Goal: Information Seeking & Learning: Learn about a topic

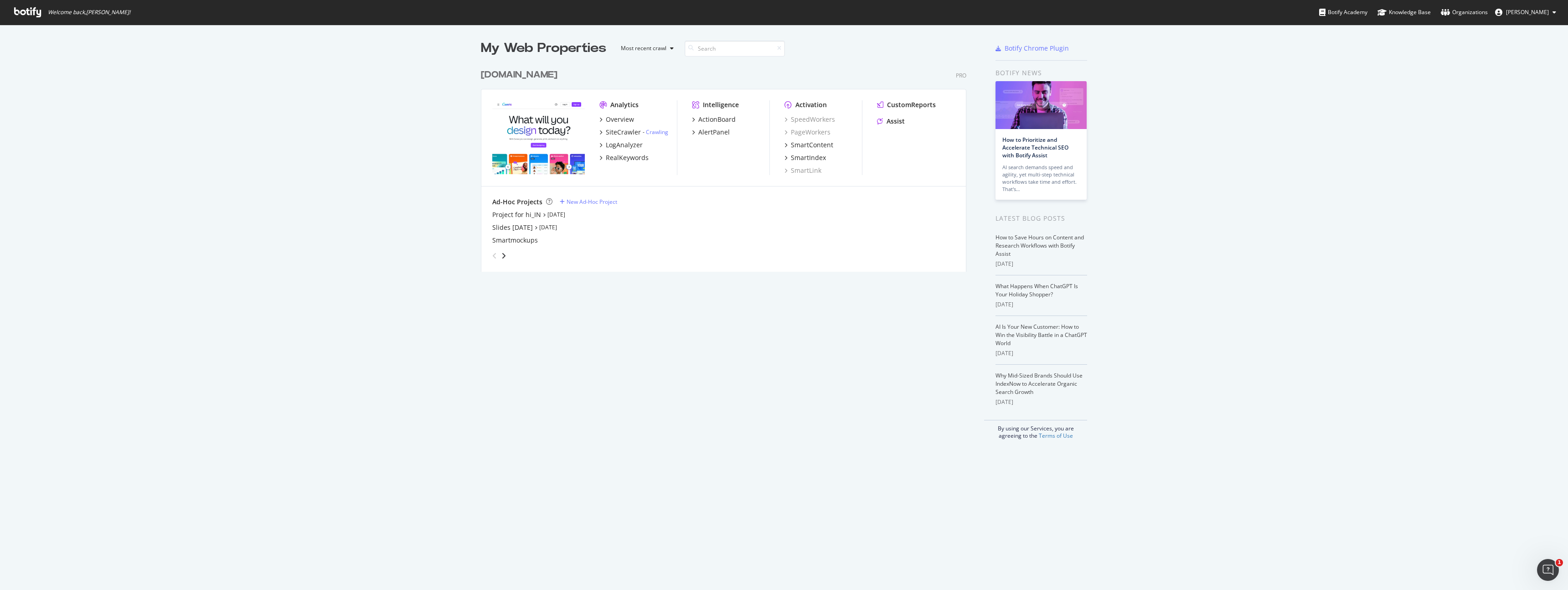
click at [1527, 14] on span "[PERSON_NAME]" at bounding box center [1527, 12] width 43 height 7
click at [1504, 71] on span "Canva" at bounding box center [1510, 70] width 16 height 7
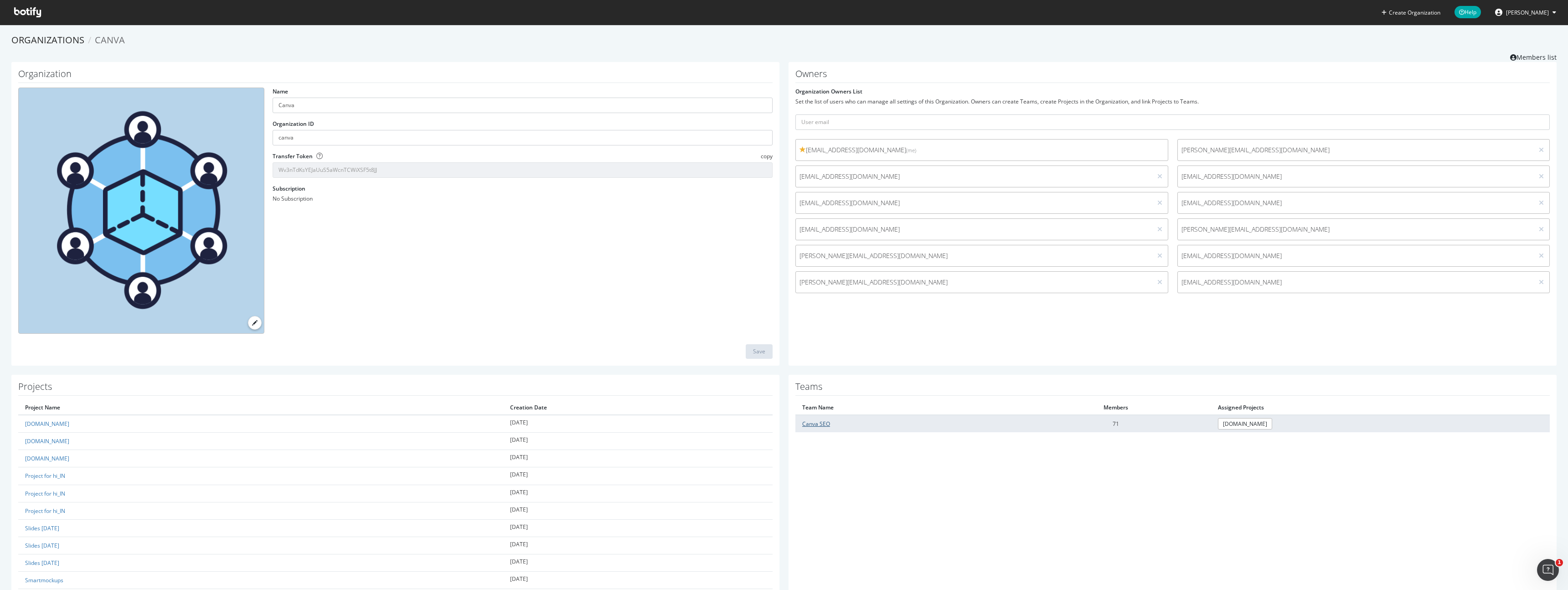
click at [817, 426] on link "Canva SEO" at bounding box center [816, 424] width 28 height 7
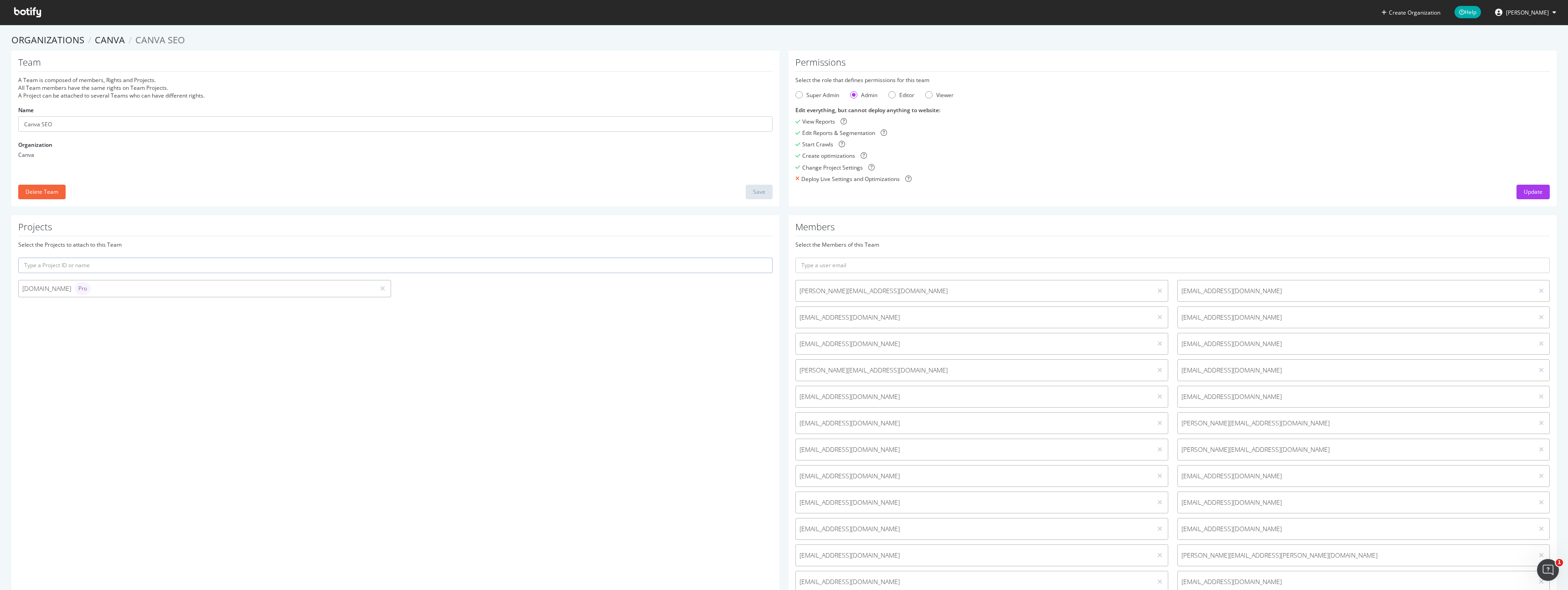
scroll to position [1, 0]
click at [955, 264] on input "text" at bounding box center [1173, 265] width 755 height 16
paste input "[EMAIL_ADDRESS][DOMAIN_NAME]"
type input "[EMAIL_ADDRESS][DOMAIN_NAME]"
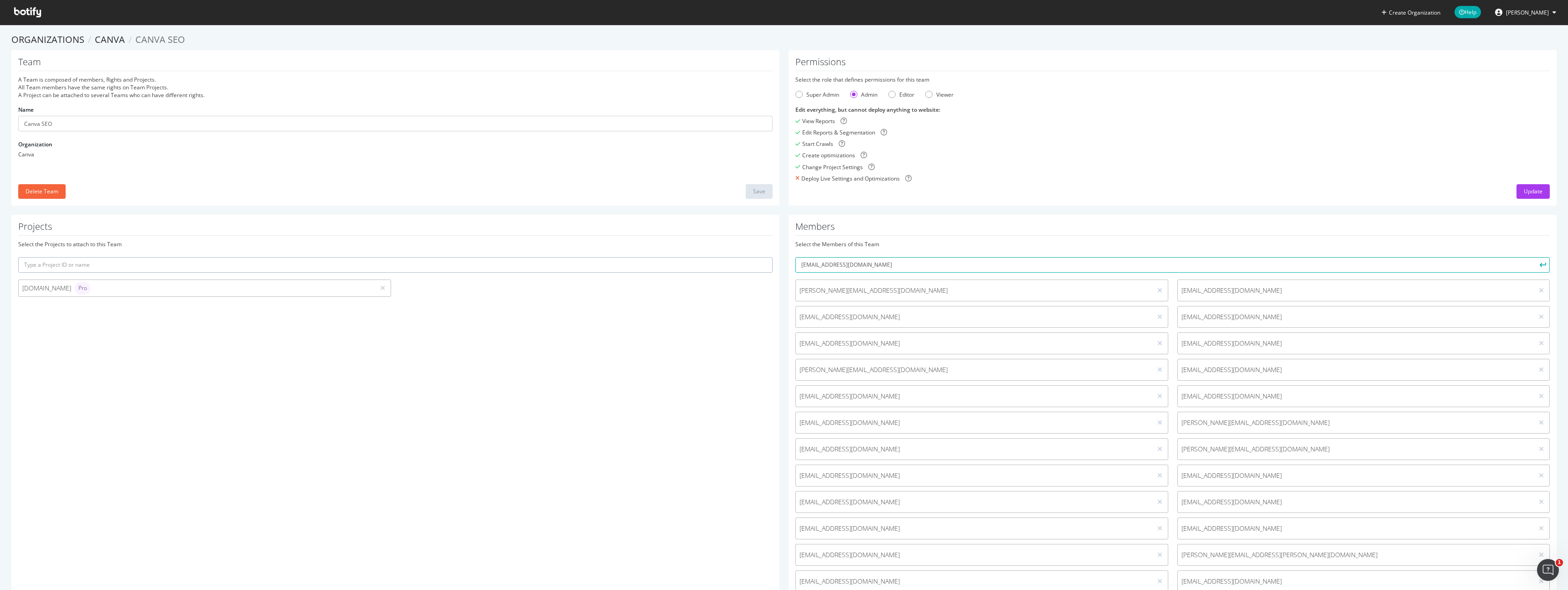
click at [1540, 267] on icon "submit" at bounding box center [1543, 265] width 6 height 5
click at [26, 12] on icon at bounding box center [28, 12] width 27 height 10
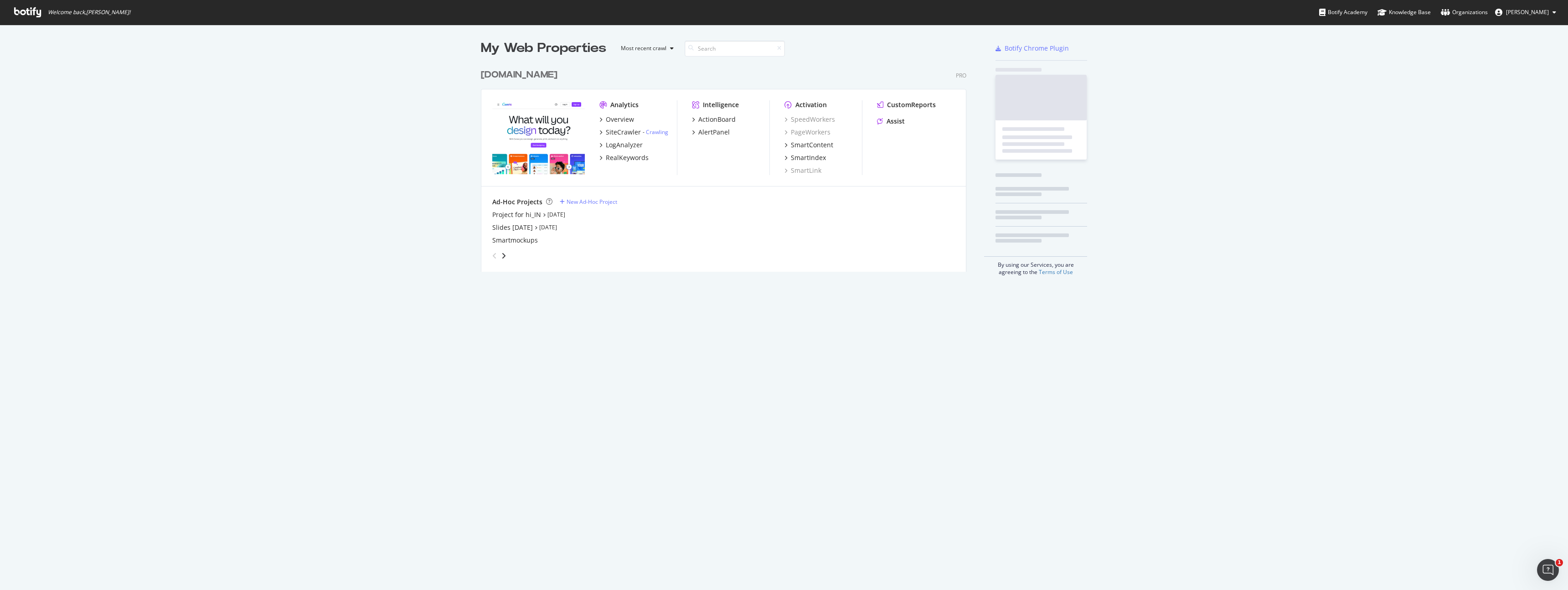
scroll to position [590, 1568]
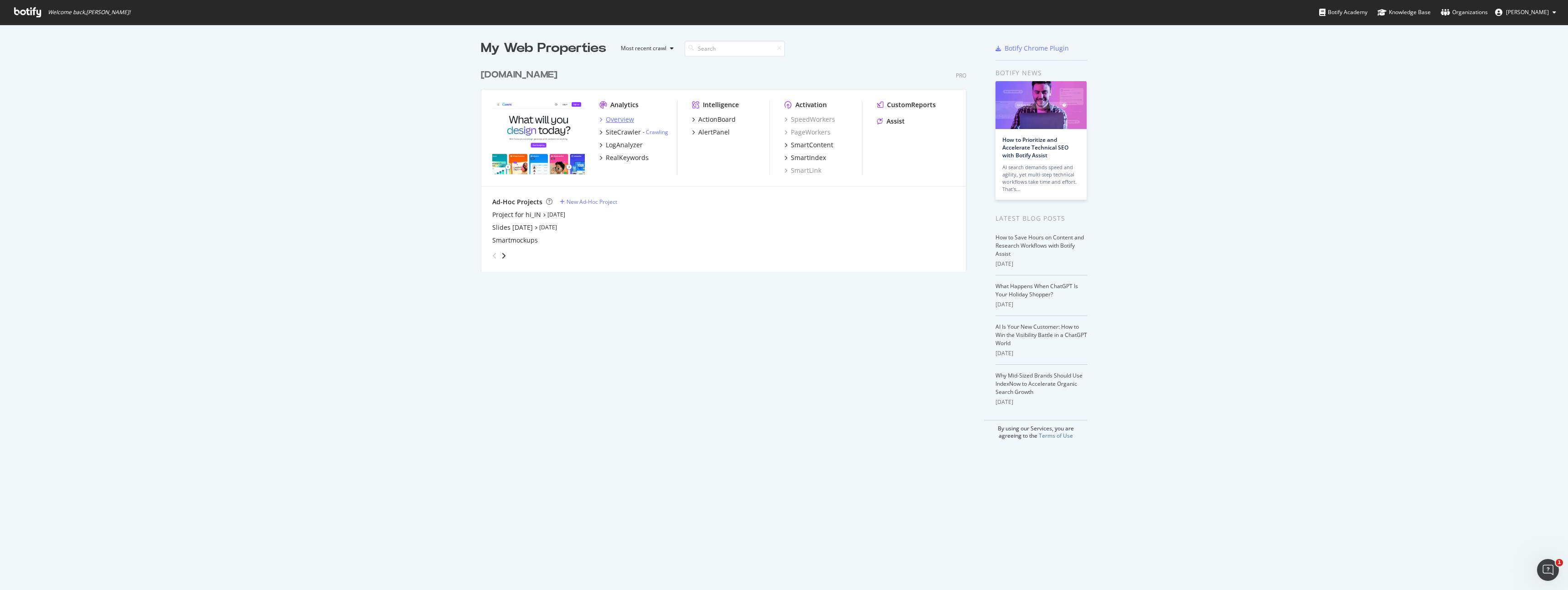
click at [614, 122] on div "Overview" at bounding box center [620, 119] width 28 height 9
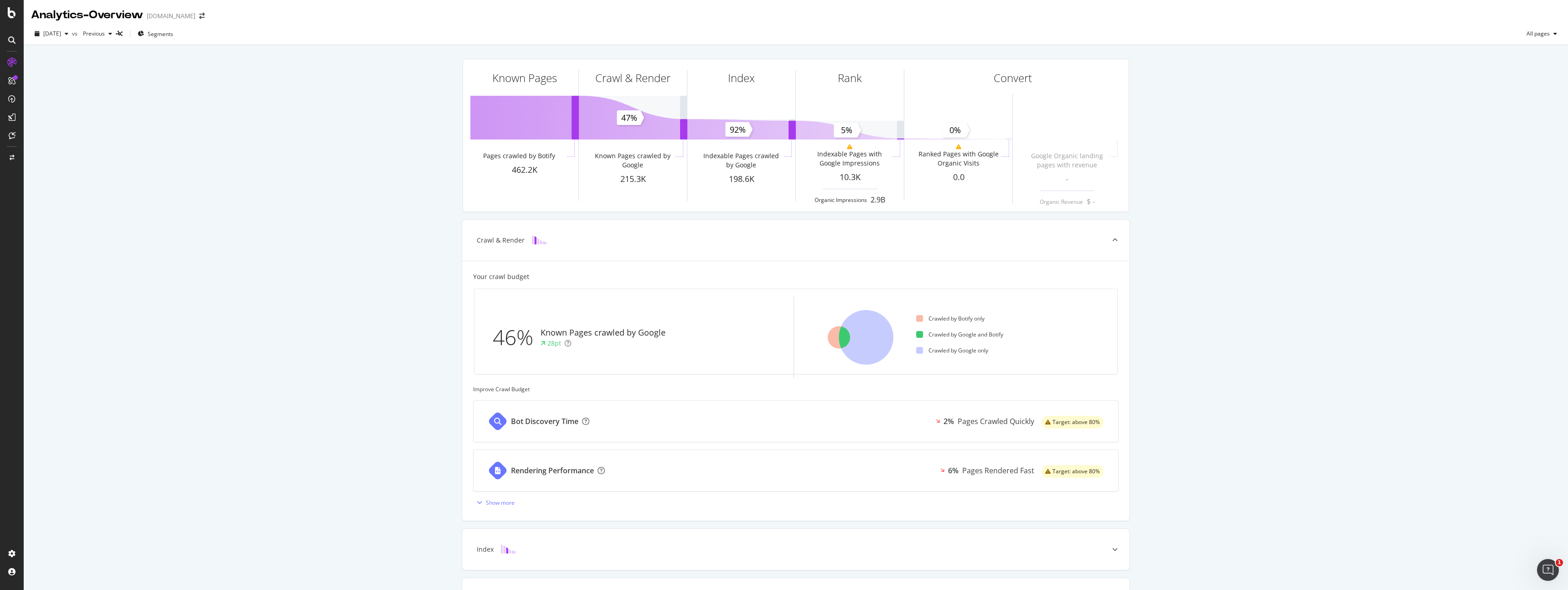
click at [1199, 148] on div "Known Pages Pages crawled by Botify 462.2K Crawl & Render Known Pages crawled b…" at bounding box center [796, 377] width 1544 height 663
click at [48, 100] on div "SiteCrawler" at bounding box center [50, 102] width 32 height 9
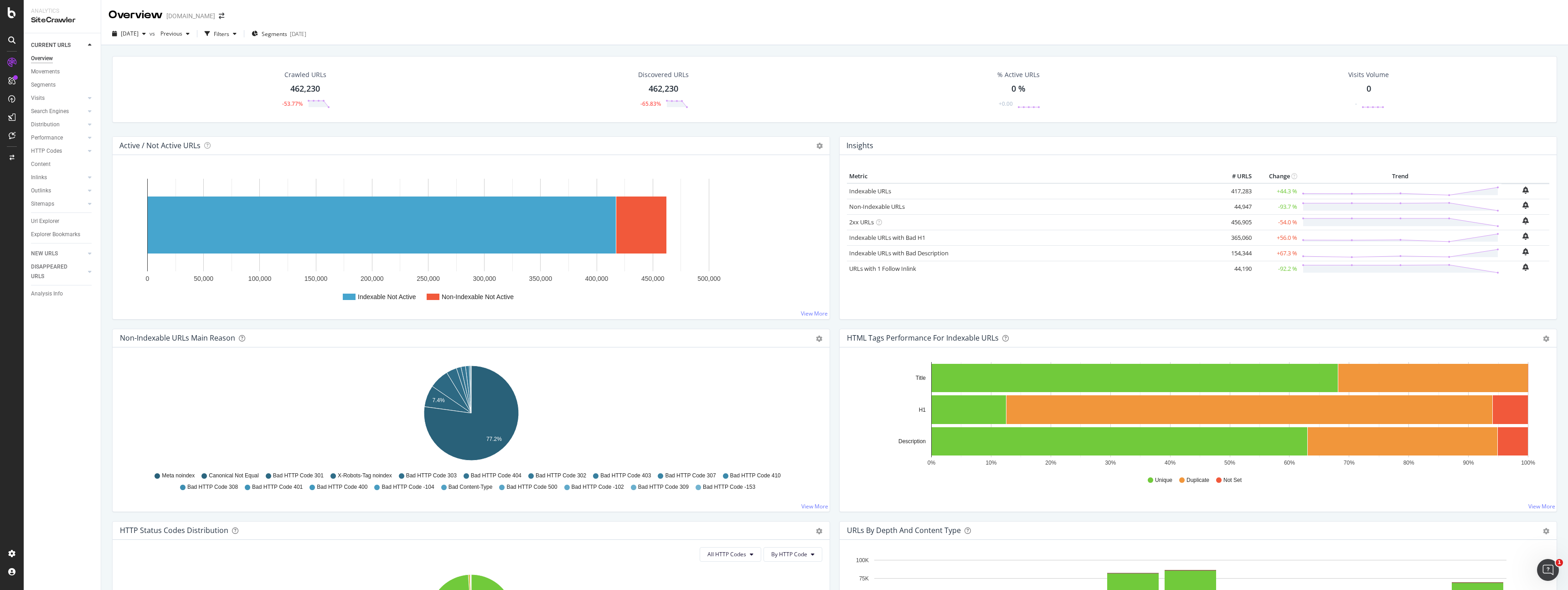
scroll to position [1, 0]
